Goal: Task Accomplishment & Management: Manage account settings

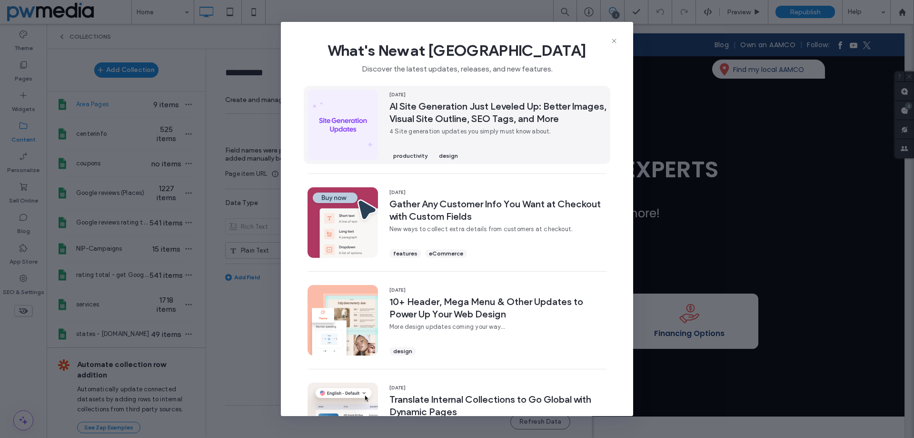
click at [528, 133] on span "4 Site generation updates you simply must know about." at bounding box center [498, 132] width 217 height 10
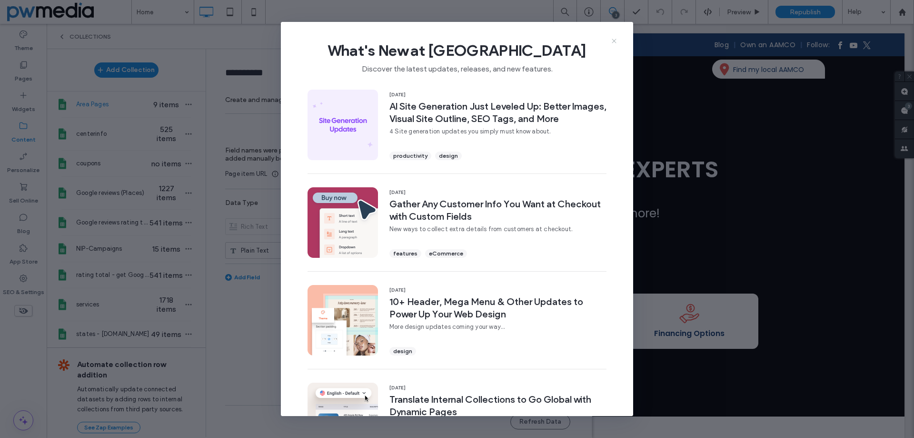
click at [613, 41] on icon at bounding box center [614, 41] width 8 height 8
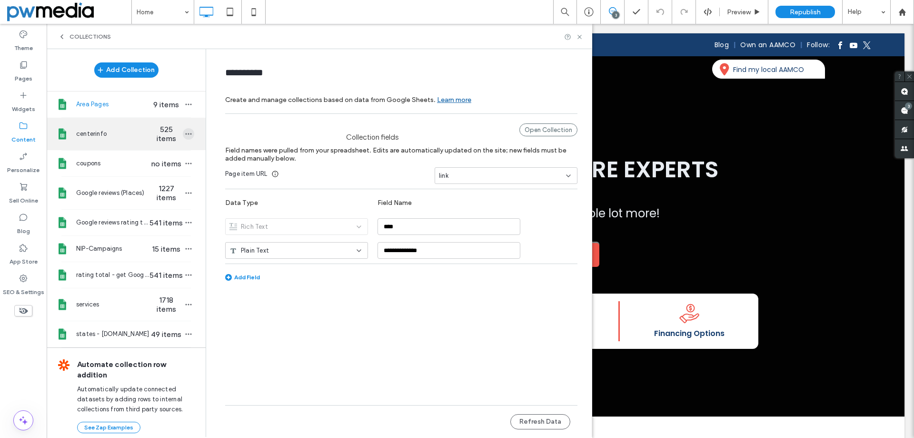
click at [185, 135] on icon "button" at bounding box center [189, 134] width 8 height 8
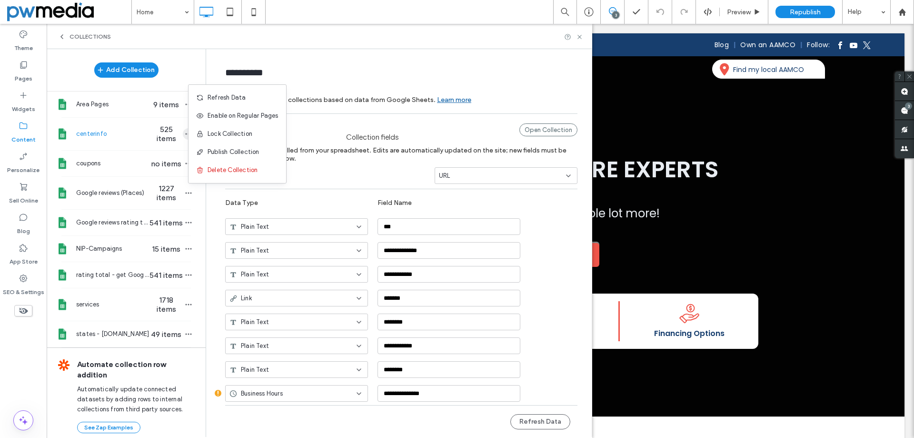
type input "**********"
click at [268, 99] on div "Refresh Data" at bounding box center [238, 98] width 98 height 18
click at [580, 36] on use at bounding box center [580, 37] width 4 height 4
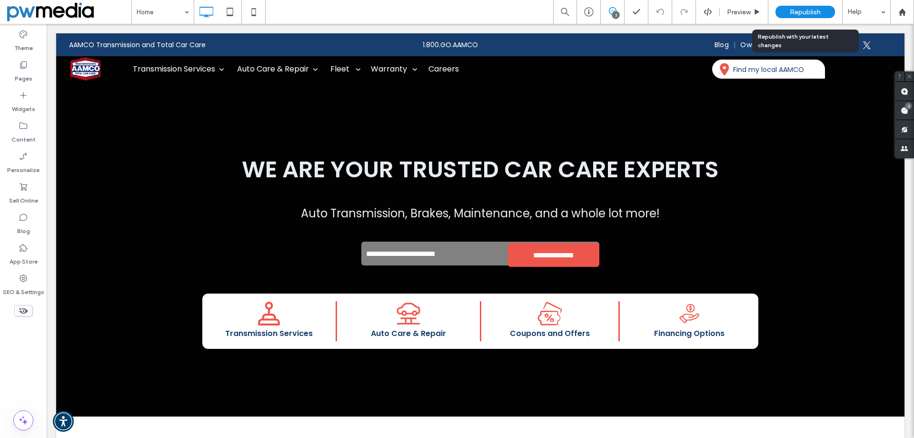
click at [802, 13] on span "Republish" at bounding box center [805, 12] width 31 height 8
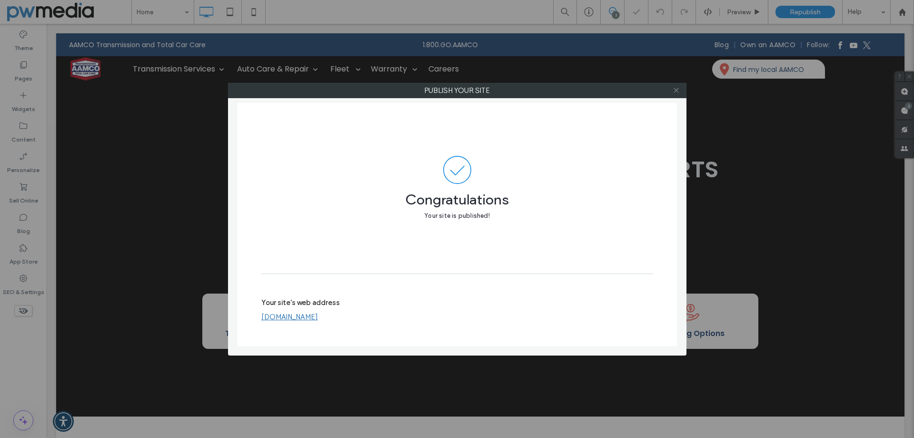
click at [677, 90] on use at bounding box center [676, 90] width 5 height 5
